Goal: Information Seeking & Learning: Learn about a topic

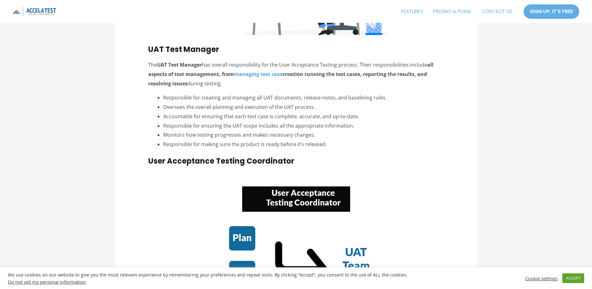
scroll to position [969, 0]
click at [174, 117] on li "Accountable for ensuring that each test case is complete, accurate, and up-to-d…" at bounding box center [303, 116] width 281 height 9
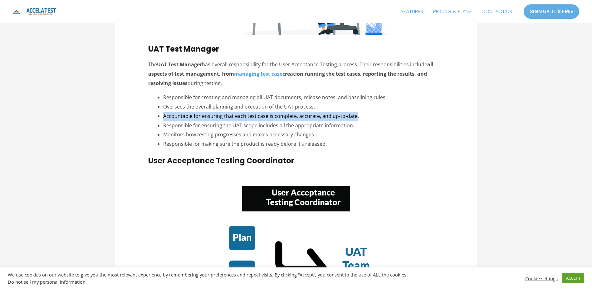
drag, startPoint x: 163, startPoint y: 116, endPoint x: 354, endPoint y: 112, distance: 191.5
copy li "Accountable for ensuring that each test case is complete, accurate, and up-to-d…"
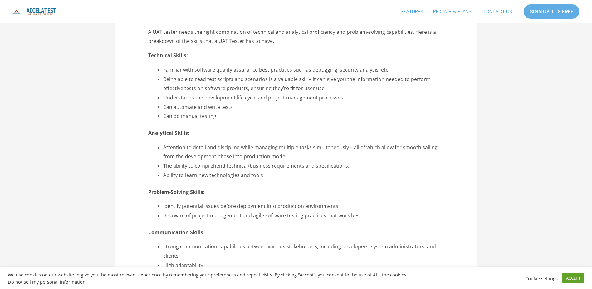
scroll to position [1828, 0]
drag, startPoint x: 442, startPoint y: 147, endPoint x: 255, endPoint y: 142, distance: 186.9
click at [255, 142] on div "LinkedIn Tweet Email Are you a software developer or a QA engineer looking to m…" at bounding box center [296, 78] width 296 height 3233
copy li "managing multiple tasks simultaneously – all of which allow for smooth sailing"
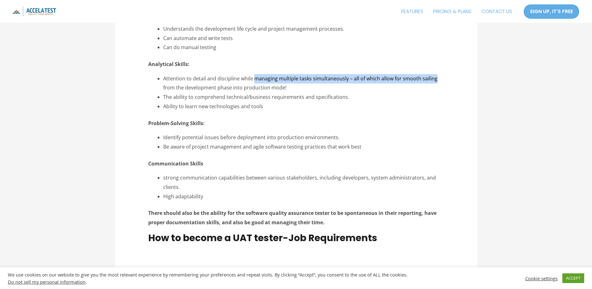
scroll to position [1896, 0]
drag, startPoint x: 206, startPoint y: 198, endPoint x: 163, endPoint y: 197, distance: 42.8
click at [163, 197] on li "High adaptability" at bounding box center [303, 195] width 281 height 9
copy li "High adaptability"
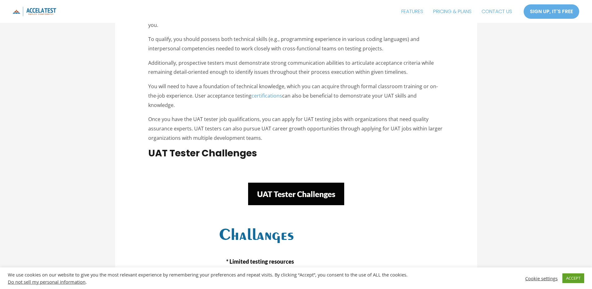
scroll to position [2273, 0]
